Goal: Transaction & Acquisition: Purchase product/service

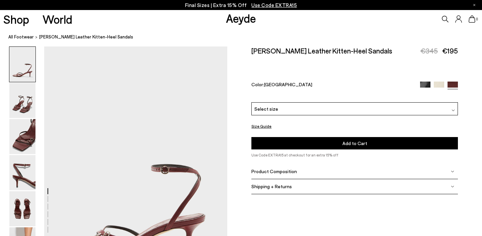
scroll to position [70, 0]
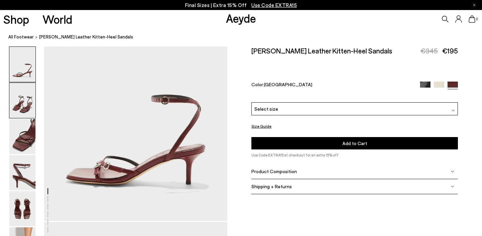
click at [27, 103] on img at bounding box center [22, 100] width 26 height 35
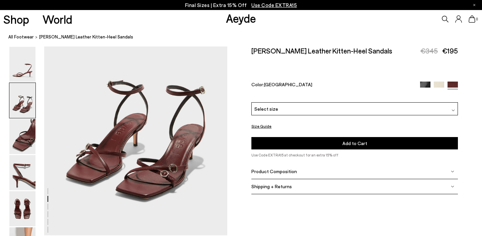
scroll to position [301, 0]
click at [15, 133] on img at bounding box center [22, 136] width 26 height 35
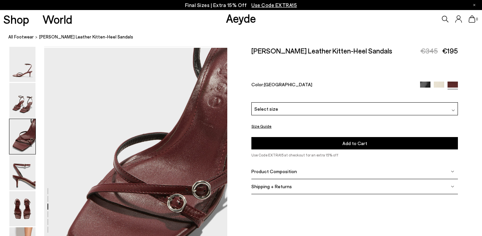
scroll to position [491, 0]
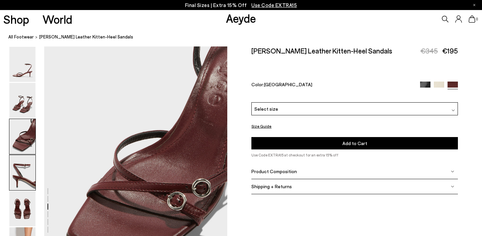
click at [18, 169] on img at bounding box center [22, 172] width 26 height 35
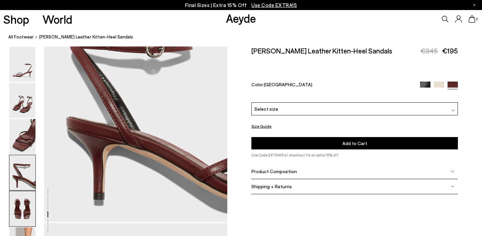
click at [18, 198] on img at bounding box center [22, 209] width 26 height 35
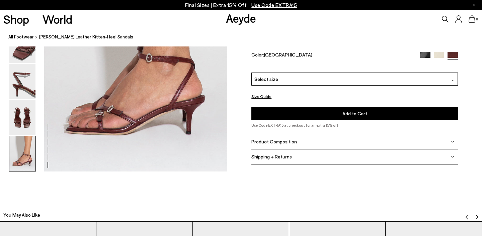
scroll to position [1337, 0]
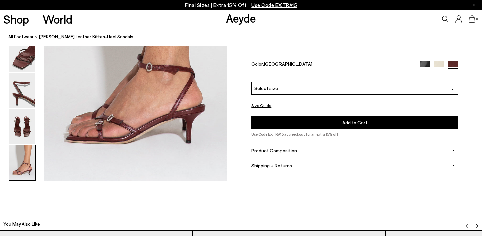
click at [276, 90] on div "Select size" at bounding box center [354, 88] width 207 height 13
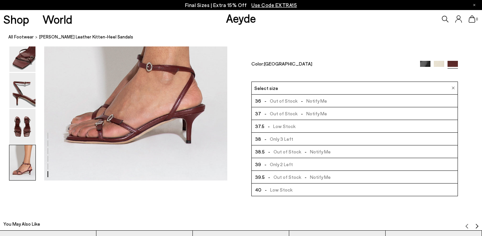
click at [277, 130] on span "- Low Stock" at bounding box center [279, 127] width 31 height 8
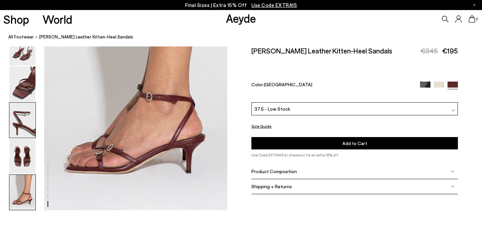
click at [20, 121] on img at bounding box center [22, 120] width 26 height 35
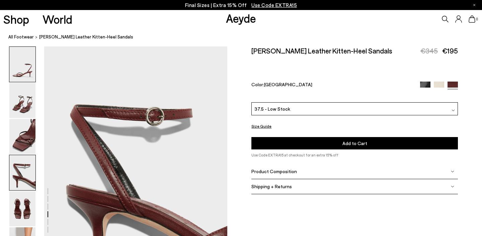
click at [31, 69] on img at bounding box center [22, 64] width 26 height 35
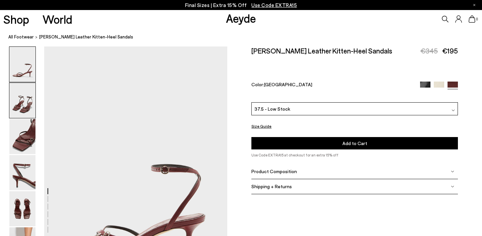
click at [28, 96] on img at bounding box center [22, 100] width 26 height 35
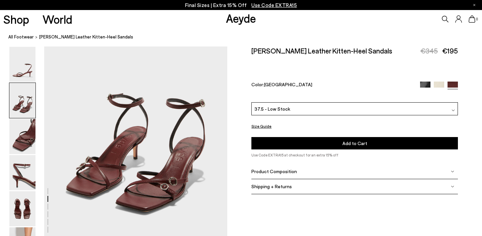
scroll to position [287, 0]
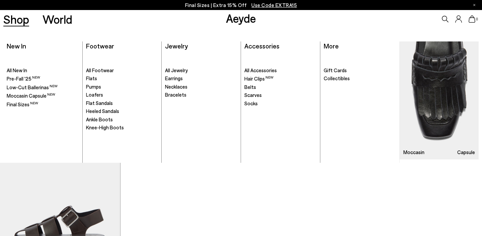
scroll to position [2239, 0]
click at [21, 103] on span "Final Sizes" at bounding box center [18, 104] width 23 height 6
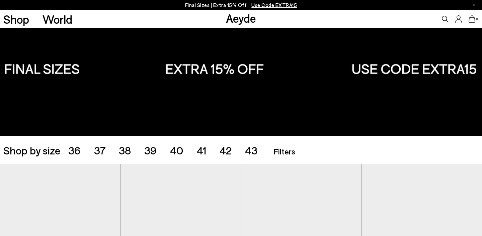
scroll to position [28, 0]
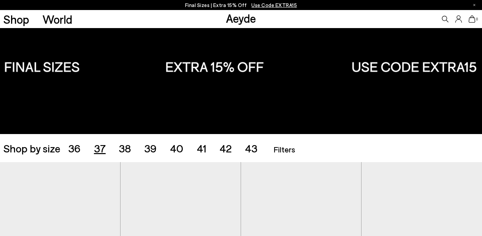
click at [98, 152] on span "37" at bounding box center [100, 148] width 12 height 13
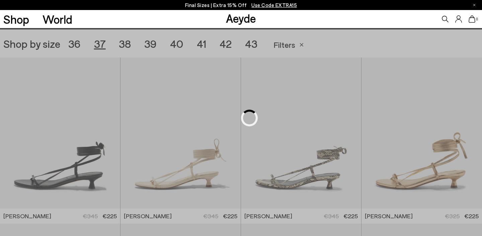
scroll to position [134, 0]
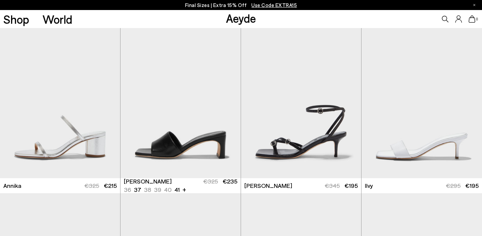
scroll to position [332, 0]
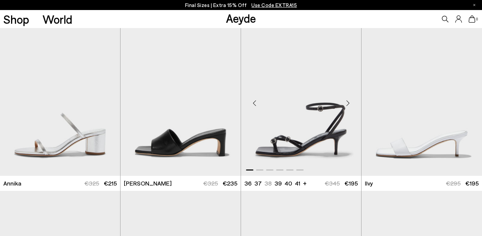
click at [349, 103] on div "Next slide" at bounding box center [348, 103] width 20 height 20
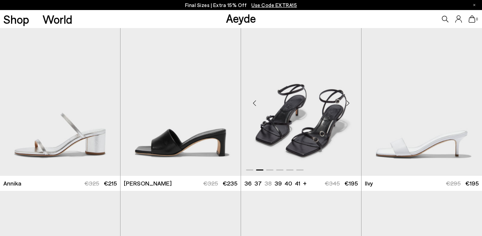
click at [348, 102] on div "Next slide" at bounding box center [348, 103] width 20 height 20
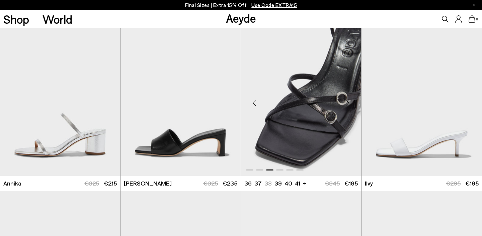
click at [348, 102] on div "Next slide" at bounding box center [348, 103] width 20 height 20
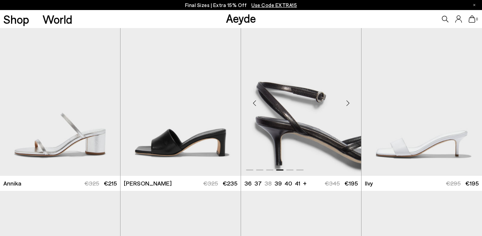
click at [348, 102] on div "Next slide" at bounding box center [348, 103] width 20 height 20
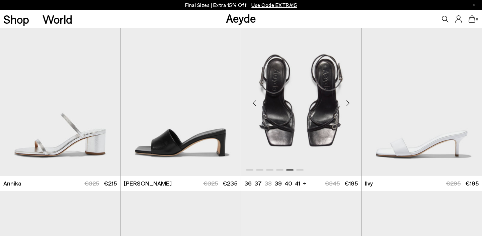
click at [348, 102] on div "Next slide" at bounding box center [348, 103] width 20 height 20
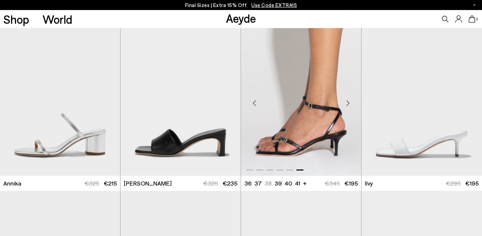
click at [348, 102] on div "Next slide" at bounding box center [348, 103] width 20 height 20
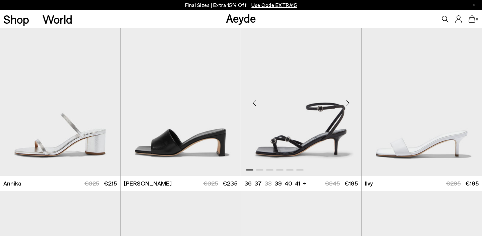
click at [348, 102] on div "Next slide" at bounding box center [348, 103] width 20 height 20
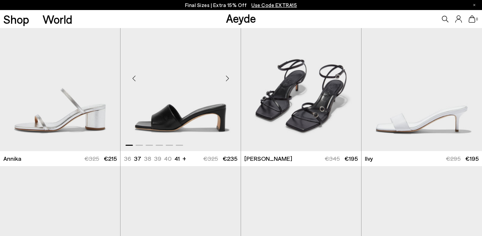
scroll to position [342, 0]
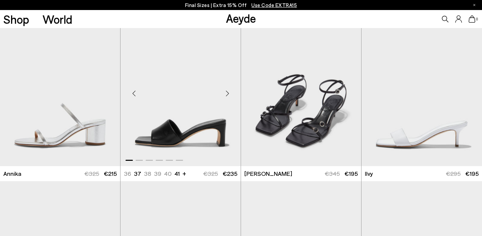
click at [229, 93] on div "Next slide" at bounding box center [227, 93] width 20 height 20
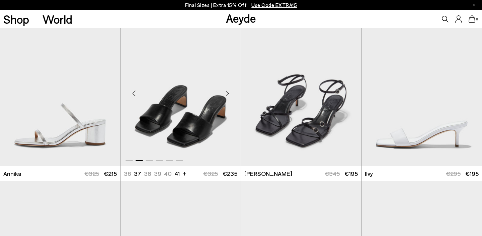
click at [229, 93] on div "Next slide" at bounding box center [227, 93] width 20 height 20
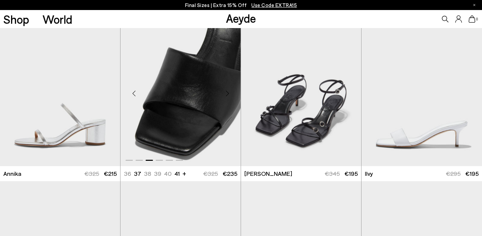
click at [229, 93] on div "Next slide" at bounding box center [227, 93] width 20 height 20
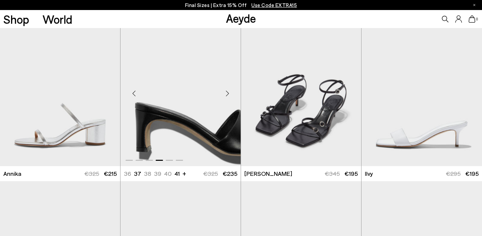
click at [229, 93] on div "Next slide" at bounding box center [227, 93] width 20 height 20
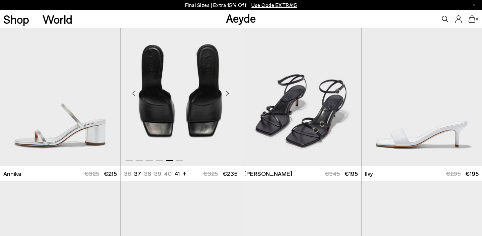
click at [229, 93] on div "Next slide" at bounding box center [227, 93] width 20 height 20
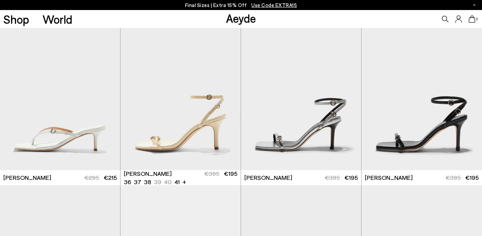
scroll to position [505, 0]
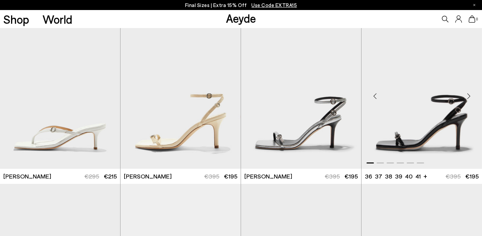
click at [469, 95] on div "Next slide" at bounding box center [469, 96] width 20 height 20
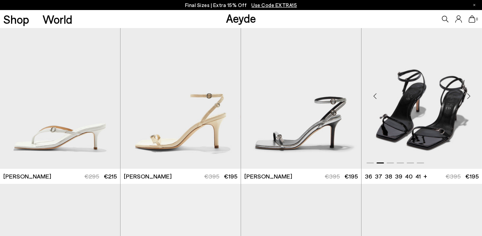
click at [469, 95] on div "Next slide" at bounding box center [469, 96] width 20 height 20
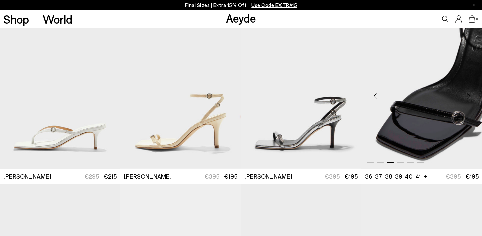
click at [469, 95] on div "Next slide" at bounding box center [469, 96] width 20 height 20
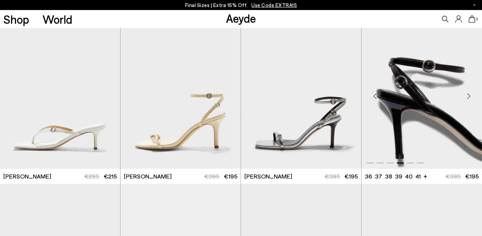
click at [469, 95] on div "Next slide" at bounding box center [469, 96] width 20 height 20
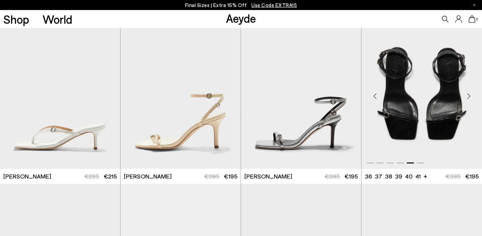
click at [469, 95] on div "Next slide" at bounding box center [469, 96] width 20 height 20
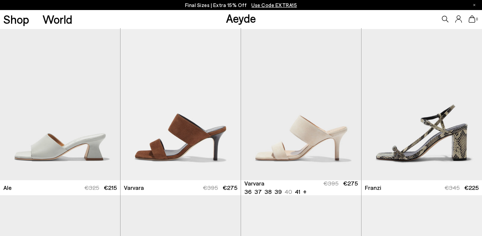
scroll to position [659, 0]
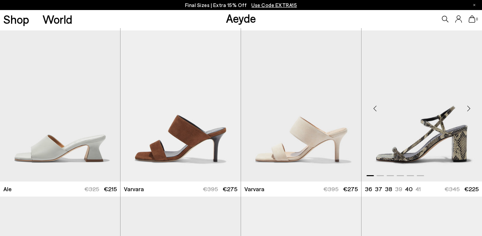
click at [468, 108] on div "Next slide" at bounding box center [469, 109] width 20 height 20
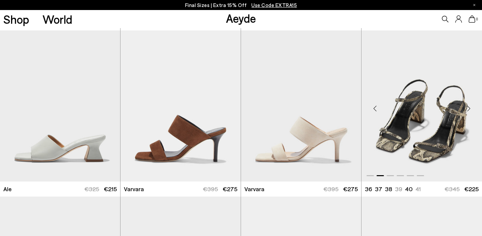
click at [468, 108] on div "Next slide" at bounding box center [469, 109] width 20 height 20
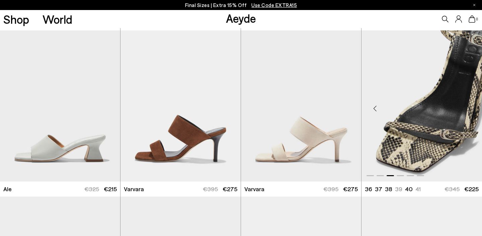
click at [468, 108] on div "Next slide" at bounding box center [469, 109] width 20 height 20
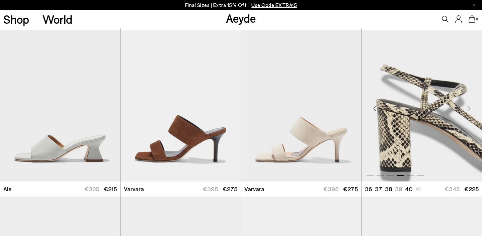
click at [468, 108] on div "Next slide" at bounding box center [469, 109] width 20 height 20
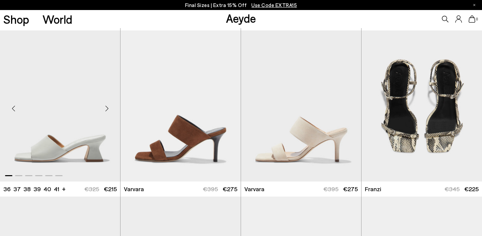
click at [107, 105] on div "Next slide" at bounding box center [107, 109] width 20 height 20
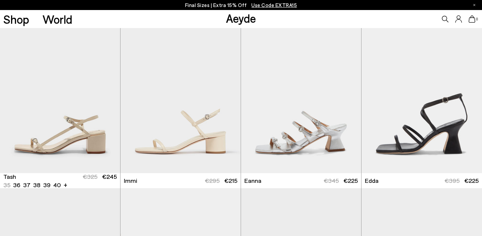
scroll to position [835, 0]
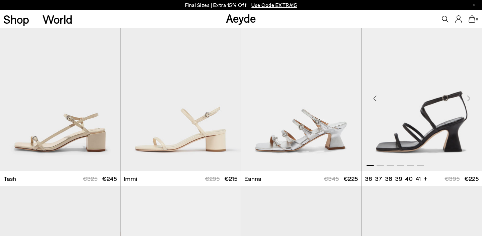
click at [471, 98] on div "Next slide" at bounding box center [469, 98] width 20 height 20
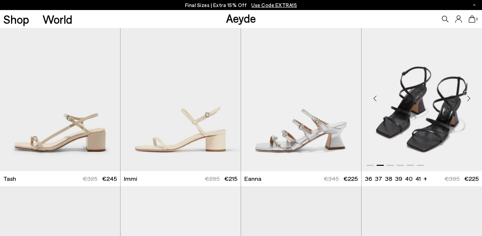
click at [471, 98] on div "Next slide" at bounding box center [469, 98] width 20 height 20
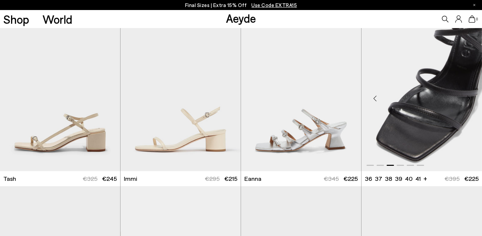
click at [471, 98] on div "Next slide" at bounding box center [469, 98] width 20 height 20
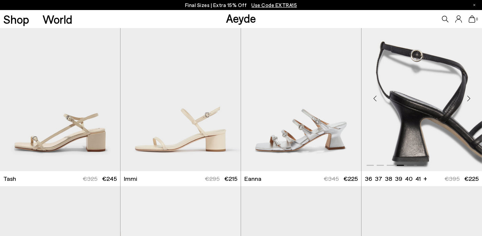
click at [471, 98] on div "Next slide" at bounding box center [469, 98] width 20 height 20
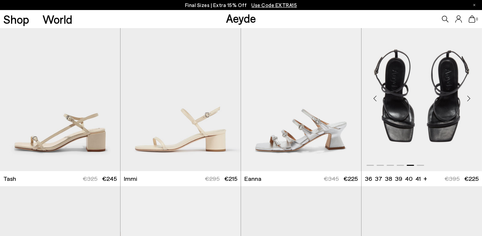
click at [471, 98] on div "Next slide" at bounding box center [469, 98] width 20 height 20
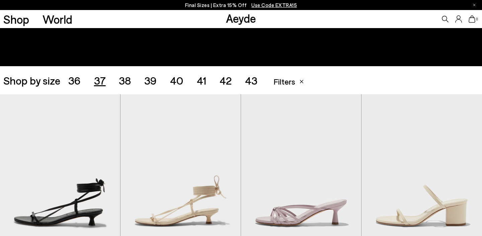
scroll to position [0, 0]
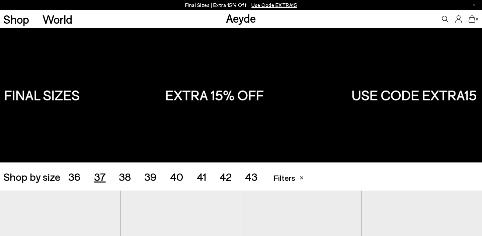
click at [126, 174] on span "38" at bounding box center [125, 176] width 12 height 13
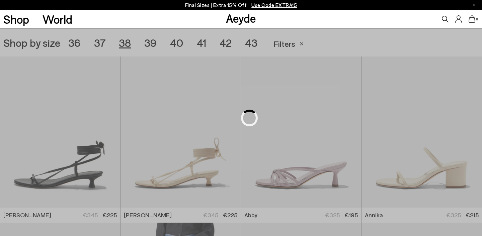
scroll to position [134, 0]
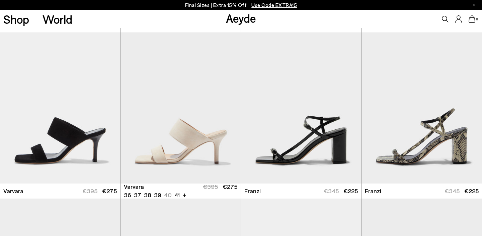
scroll to position [1161, 0]
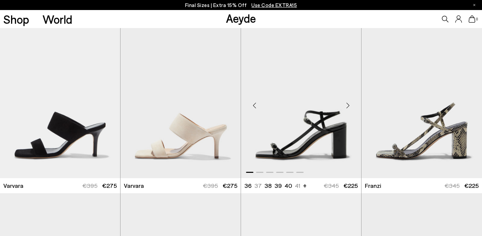
click at [349, 105] on div "Next slide" at bounding box center [348, 105] width 20 height 20
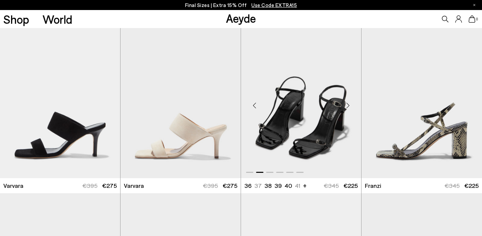
click at [349, 105] on div "Next slide" at bounding box center [348, 105] width 20 height 20
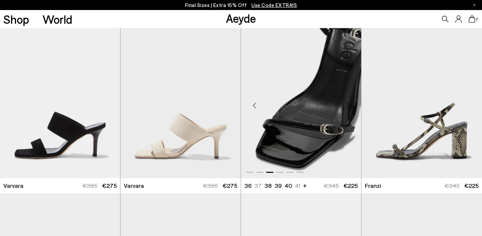
click at [349, 104] on div "Next slide" at bounding box center [348, 105] width 20 height 20
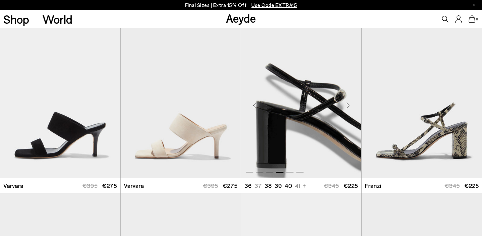
click at [349, 104] on div "Next slide" at bounding box center [348, 105] width 20 height 20
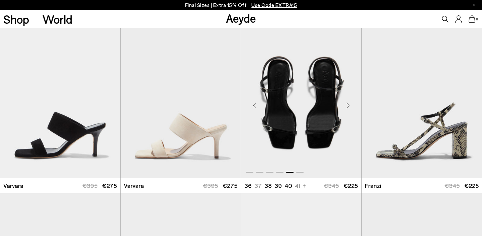
click at [349, 104] on div "Next slide" at bounding box center [348, 105] width 20 height 20
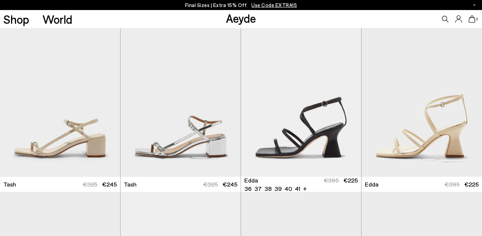
scroll to position [1329, 0]
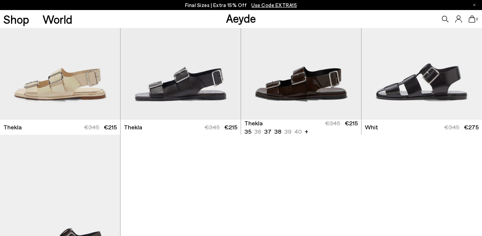
scroll to position [2219, 0]
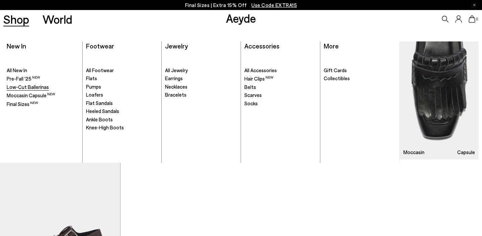
click at [26, 87] on span "Low-Cut Ballerinas" at bounding box center [28, 87] width 42 height 6
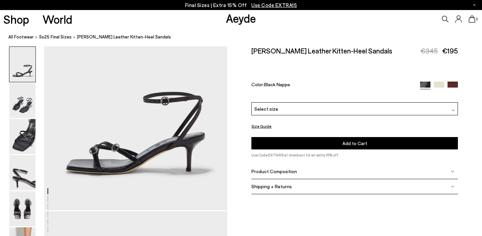
scroll to position [80, 0]
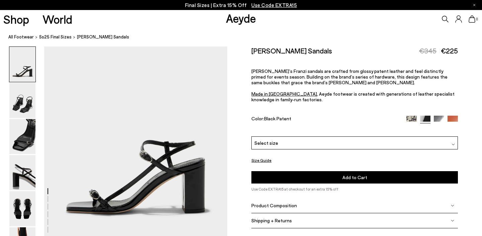
scroll to position [43, 0]
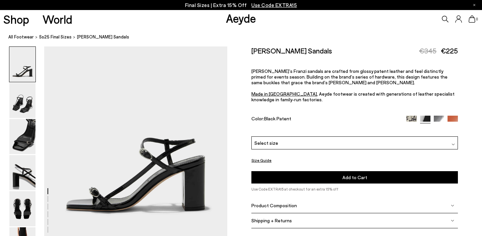
click at [271, 137] on div "Select size" at bounding box center [354, 143] width 207 height 13
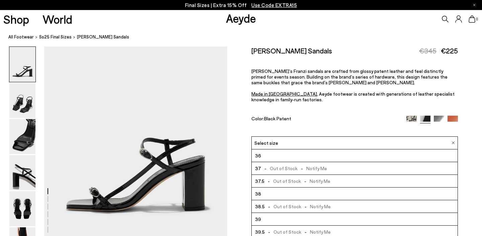
click at [279, 188] on li "38" at bounding box center [355, 194] width 206 height 13
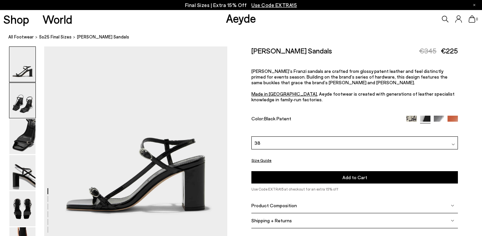
click at [21, 97] on img at bounding box center [22, 100] width 26 height 35
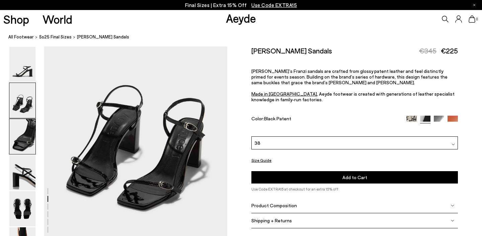
click at [30, 148] on img at bounding box center [22, 136] width 26 height 35
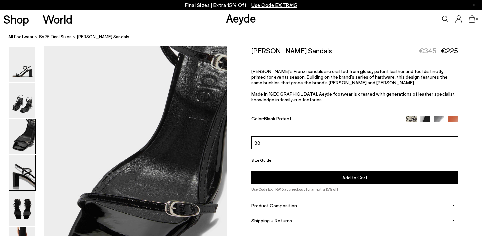
click at [27, 188] on img at bounding box center [22, 172] width 26 height 35
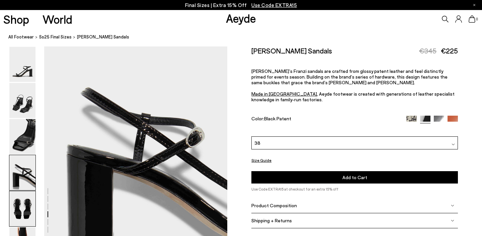
click at [23, 203] on img at bounding box center [22, 209] width 26 height 35
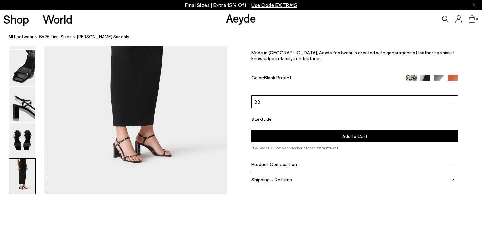
scroll to position [1329, 0]
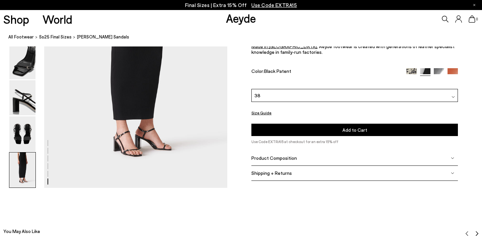
click at [23, 99] on img at bounding box center [22, 97] width 26 height 35
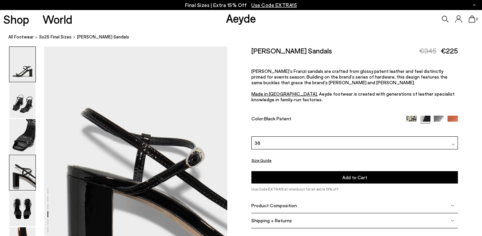
click at [22, 66] on img at bounding box center [22, 64] width 26 height 35
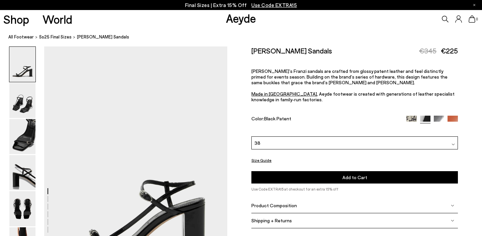
scroll to position [0, 0]
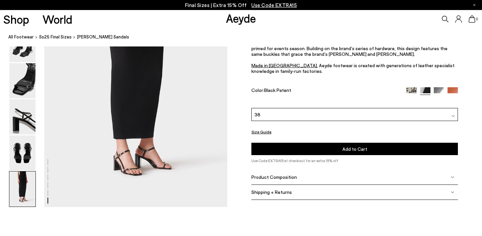
scroll to position [1311, 0]
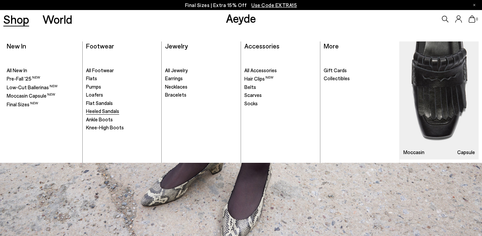
click at [102, 111] on span "Heeled Sandals" at bounding box center [102, 111] width 33 height 6
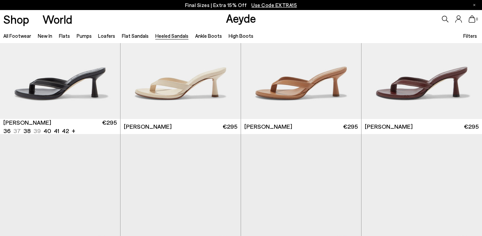
scroll to position [242, 0]
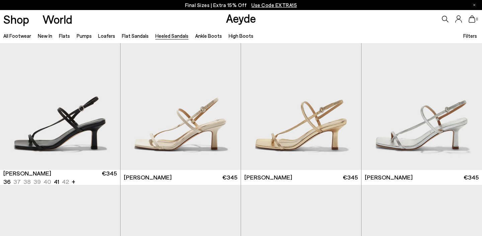
scroll to position [686, 0]
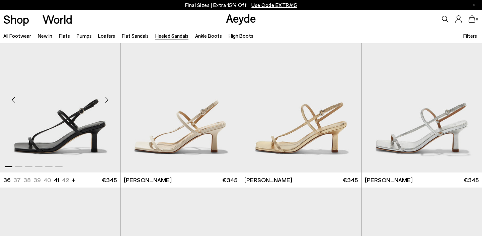
click at [106, 102] on div "Next slide" at bounding box center [107, 100] width 20 height 20
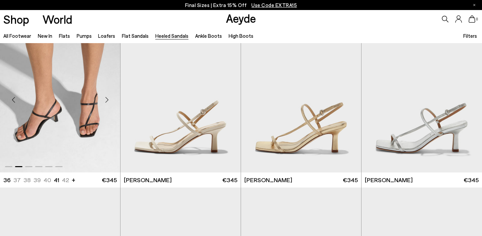
click at [106, 102] on div "Next slide" at bounding box center [107, 100] width 20 height 20
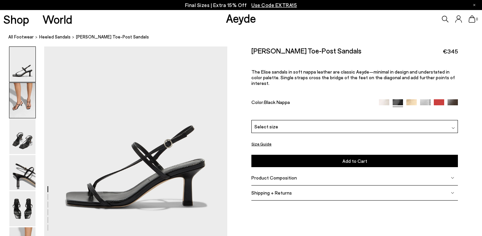
click at [25, 96] on img at bounding box center [22, 100] width 26 height 35
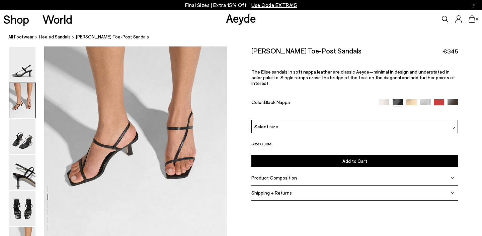
scroll to position [243, 0]
